Goal: Navigation & Orientation: Go to known website

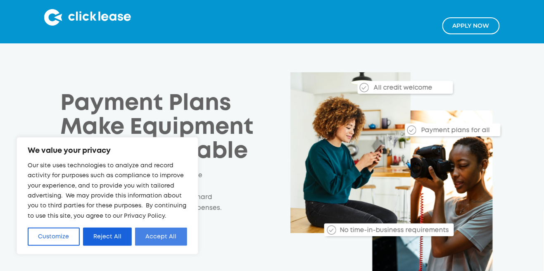
click at [147, 239] on button "Accept All" at bounding box center [161, 237] width 52 height 18
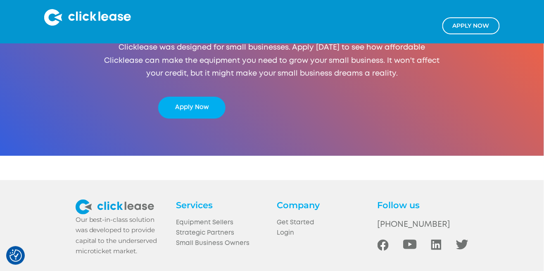
scroll to position [1582, 0]
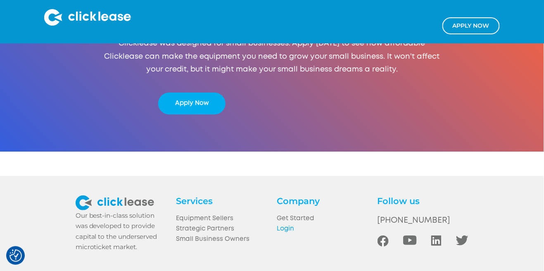
click at [284, 233] on link "Login" at bounding box center [322, 229] width 91 height 10
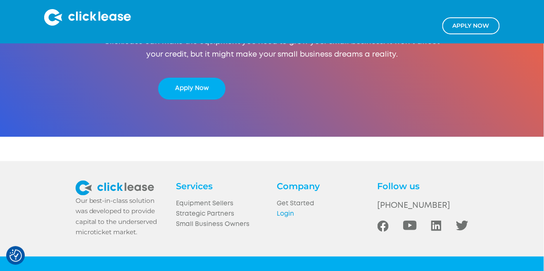
scroll to position [1620, 0]
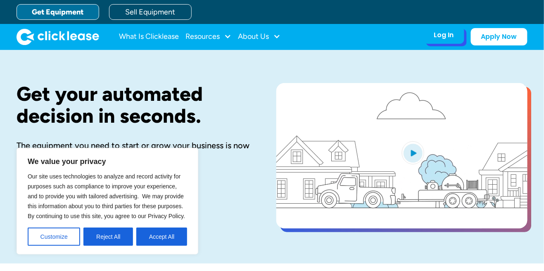
click at [448, 37] on div "Log In" at bounding box center [444, 35] width 20 height 8
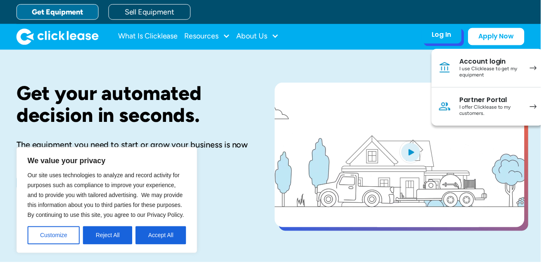
click at [490, 114] on div "I offer Clicklease to my customers." at bounding box center [493, 111] width 62 height 13
